Goal: Find specific page/section: Find specific page/section

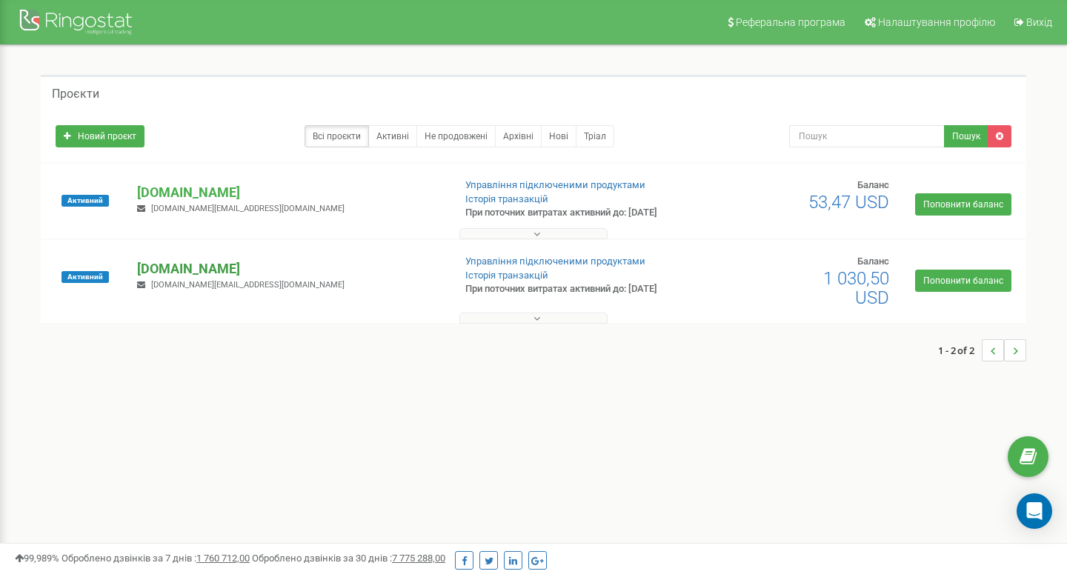
click at [200, 262] on p "[DOMAIN_NAME]" at bounding box center [289, 268] width 304 height 19
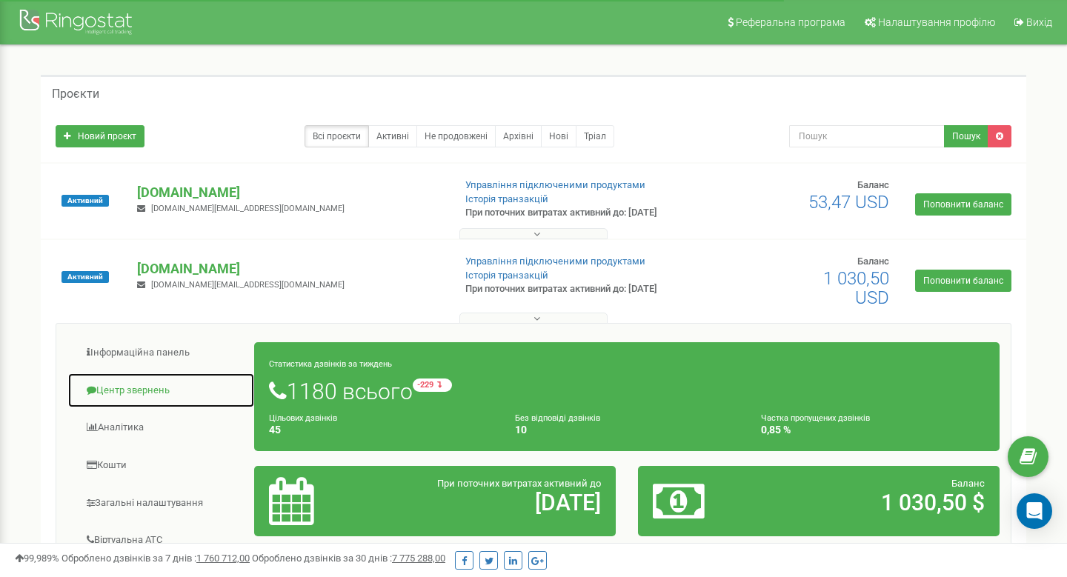
click at [150, 396] on link "Центр звернень" at bounding box center [161, 391] width 188 height 36
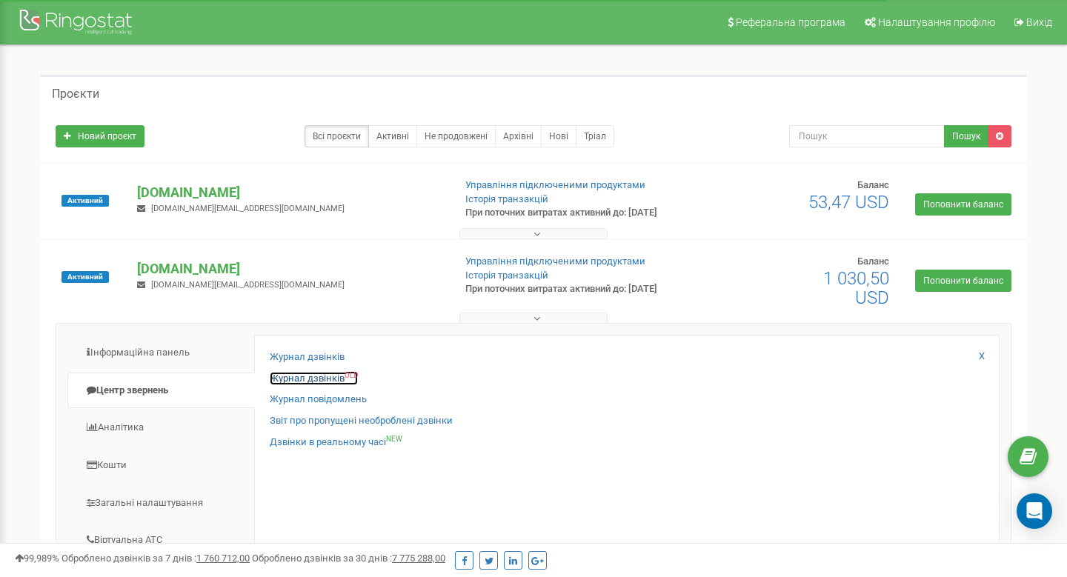
click at [329, 377] on link "Журнал дзвінків OLD" at bounding box center [314, 379] width 88 height 14
click at [327, 380] on link "Журнал дзвінків OLD" at bounding box center [314, 379] width 88 height 14
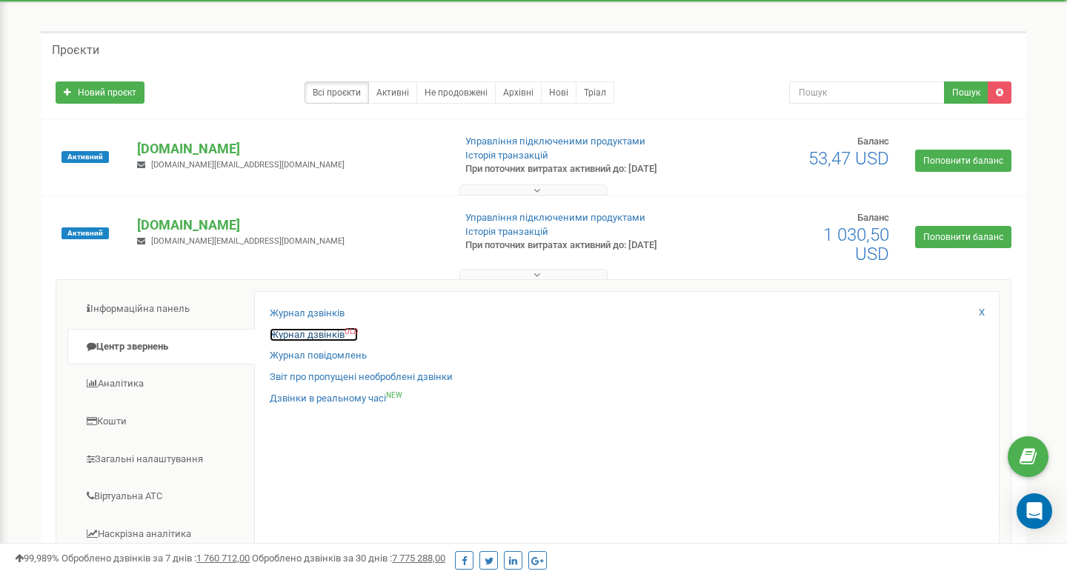
scroll to position [45, 0]
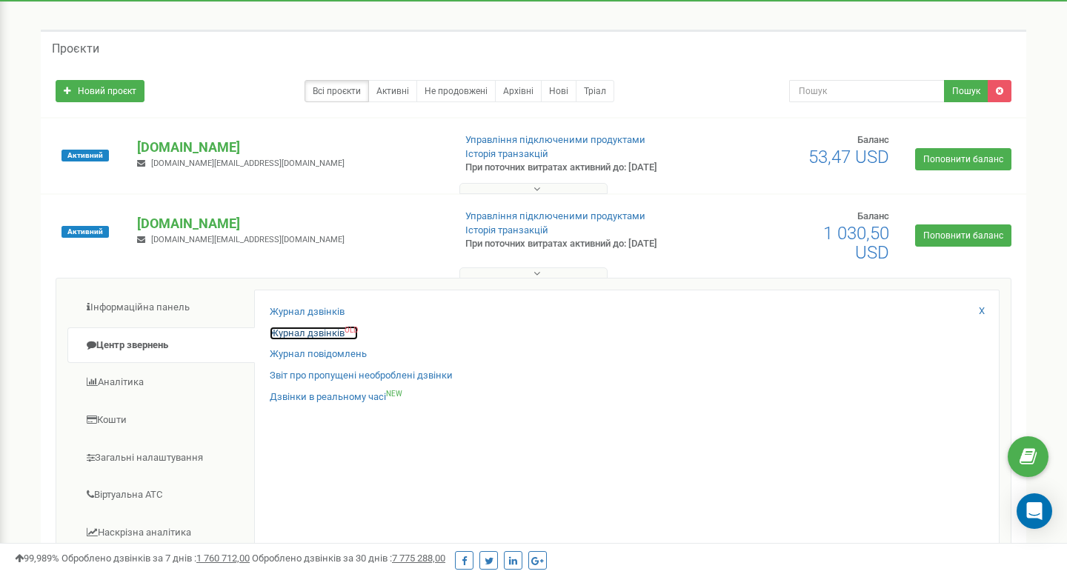
click at [342, 335] on link "Журнал дзвінків OLD" at bounding box center [314, 334] width 88 height 14
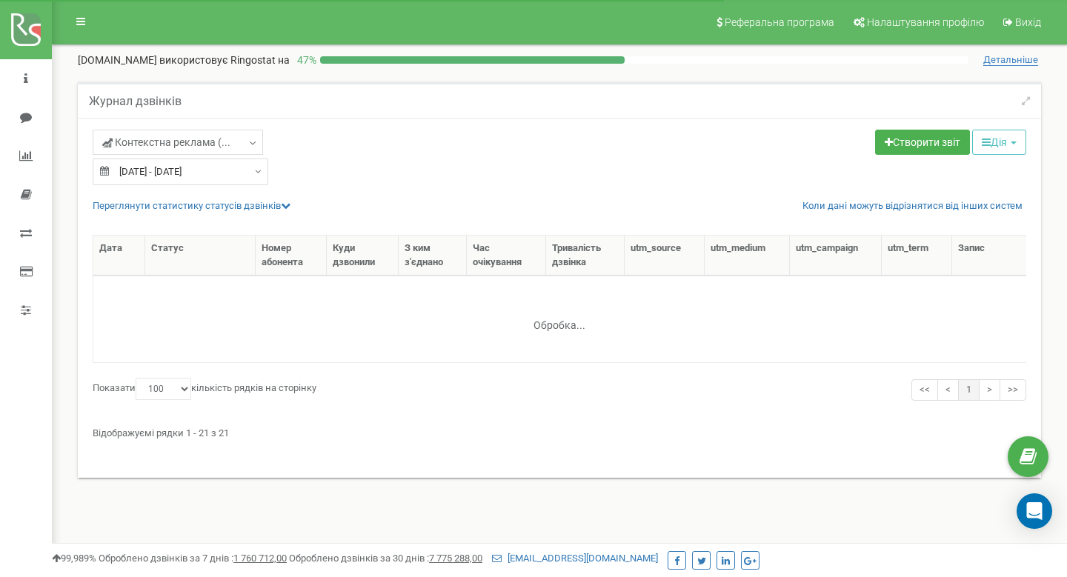
select select "100"
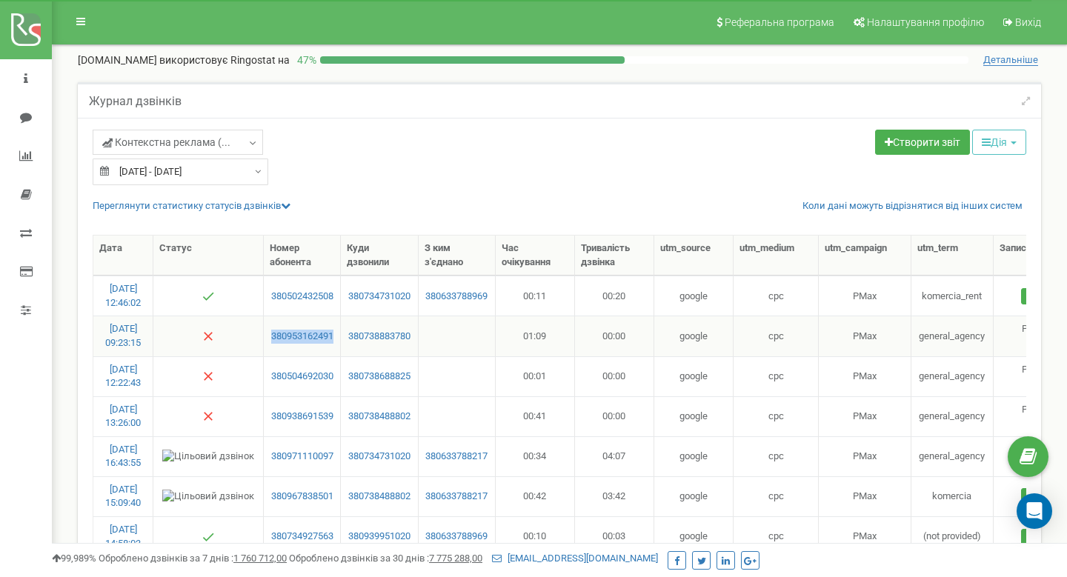
drag, startPoint x: 337, startPoint y: 345, endPoint x: 268, endPoint y: 336, distance: 69.6
click at [268, 336] on td "380953162491" at bounding box center [302, 336] width 77 height 40
copy link "380953162491"
drag, startPoint x: 334, startPoint y: 309, endPoint x: 243, endPoint y: 296, distance: 91.4
click at [243, 296] on tr "[DATE] 12:46:02 380502432508 380734731020 380633788969 00:11 00:20 google cpc P…" at bounding box center [636, 296] width 1087 height 40
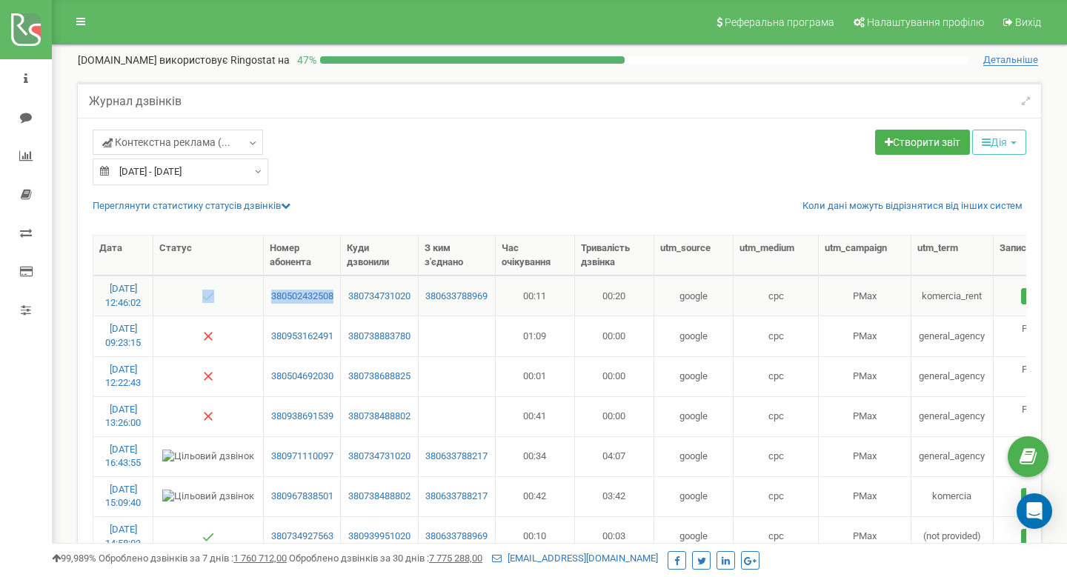
copy tr "380502432508"
